Goal: Task Accomplishment & Management: Manage account settings

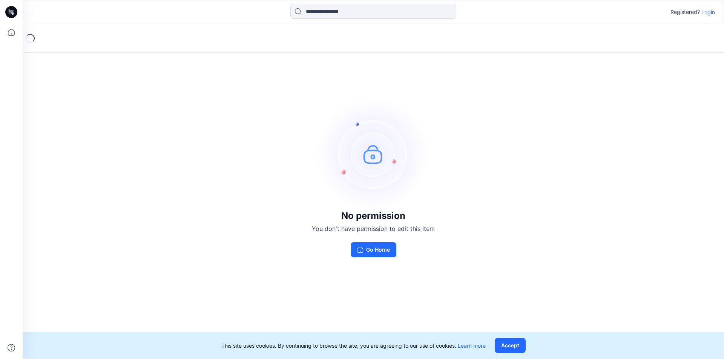
click at [712, 15] on p "Login" at bounding box center [708, 12] width 14 height 8
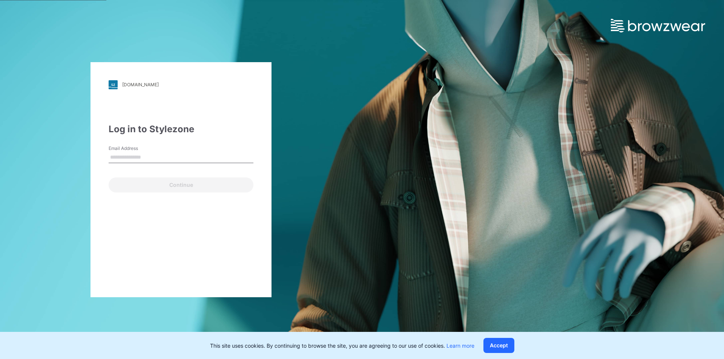
click at [163, 155] on input "Email Address" at bounding box center [181, 157] width 145 height 11
type input "**********"
click at [109, 178] on button "Continue" at bounding box center [181, 185] width 145 height 15
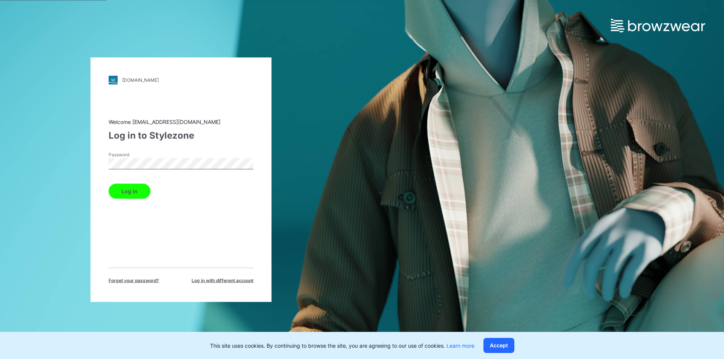
click at [109, 184] on button "Log in" at bounding box center [130, 191] width 42 height 15
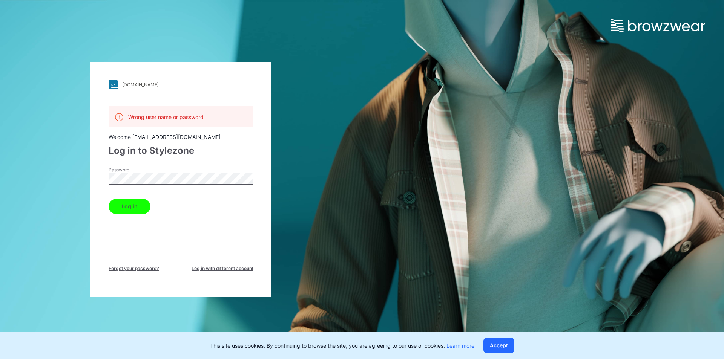
click at [109, 199] on button "Log in" at bounding box center [130, 206] width 42 height 15
click at [0, 176] on div "[DOMAIN_NAME] Loading... Wrong user name or password Welcome [EMAIL_ADDRESS][DO…" at bounding box center [181, 179] width 362 height 359
click at [109, 199] on button "Log in" at bounding box center [130, 206] width 42 height 15
click at [0, 176] on div "[DOMAIN_NAME] Loading... Wrong user name or password Welcome [EMAIL_ADDRESS][DO…" at bounding box center [181, 179] width 362 height 359
click at [109, 199] on button "Log in" at bounding box center [130, 206] width 42 height 15
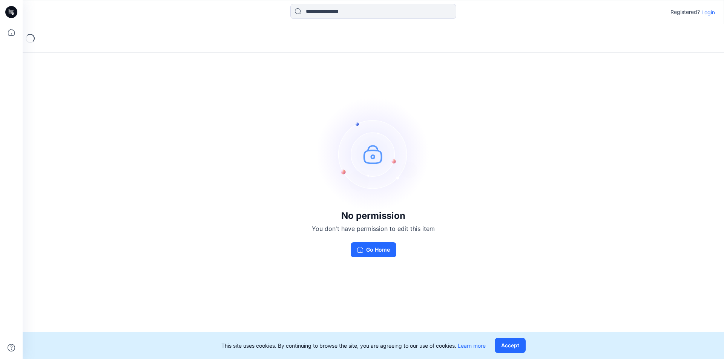
click at [709, 12] on p "Login" at bounding box center [708, 12] width 14 height 8
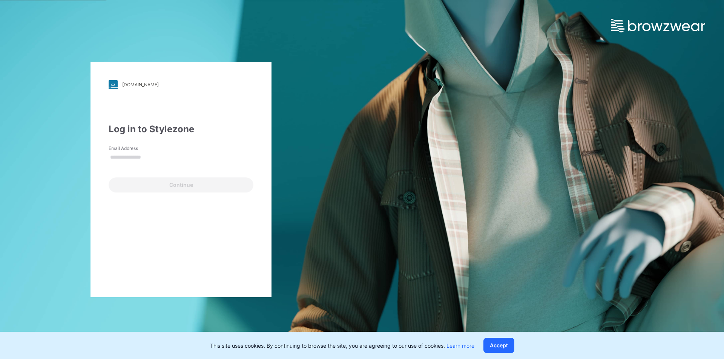
click at [150, 156] on input "Email Address" at bounding box center [181, 157] width 145 height 11
type input "**********"
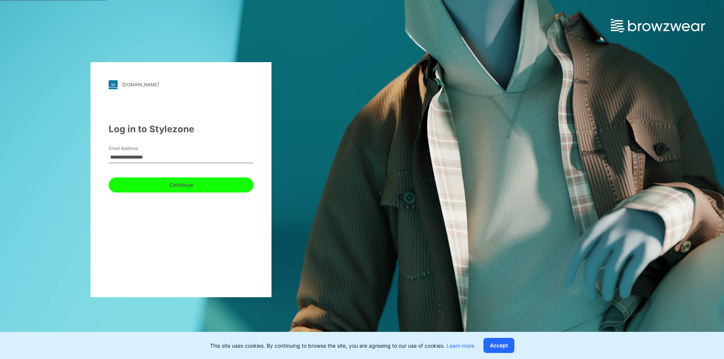
click at [165, 182] on button "Continue" at bounding box center [181, 185] width 145 height 15
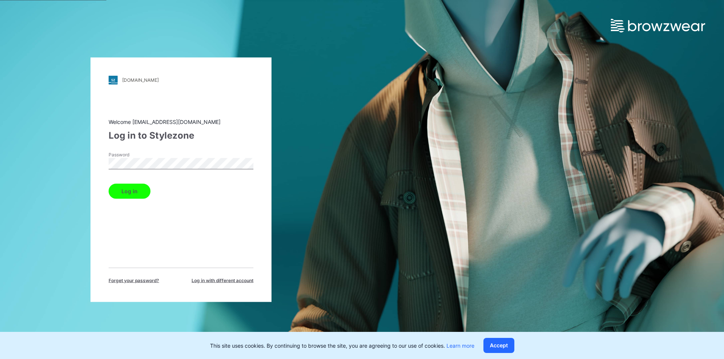
click at [109, 184] on button "Log in" at bounding box center [130, 191] width 42 height 15
